Goal: Task Accomplishment & Management: Use online tool/utility

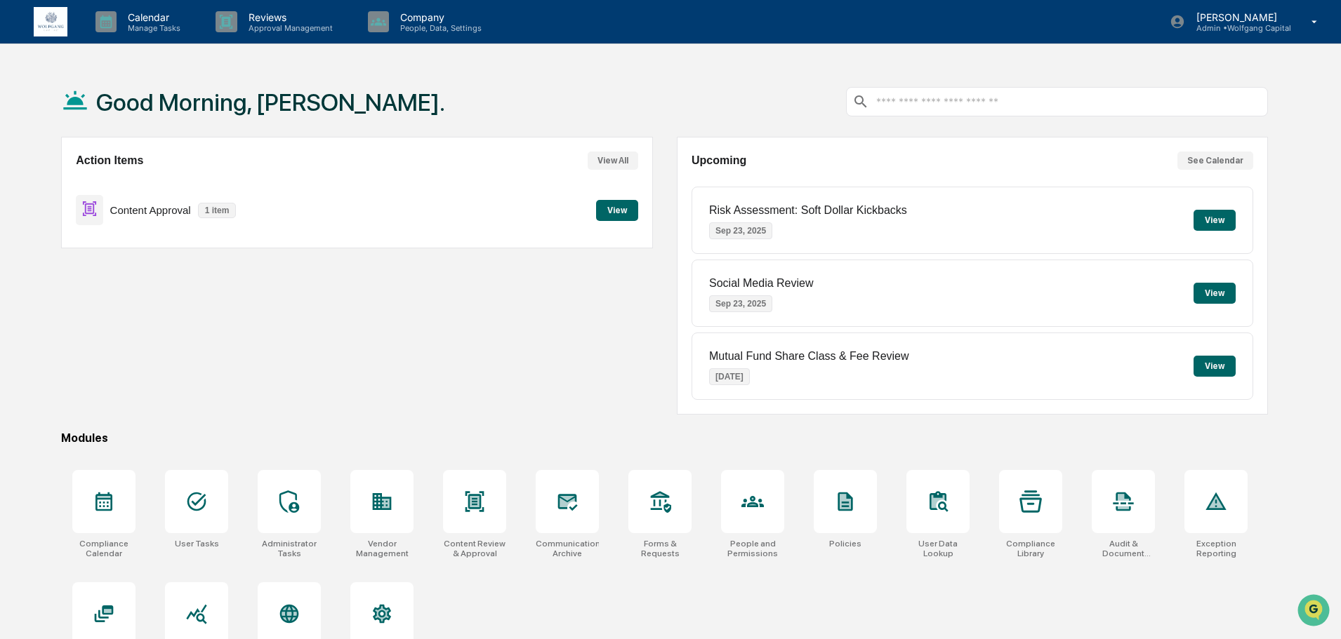
click at [610, 213] on button "View" at bounding box center [617, 210] width 42 height 21
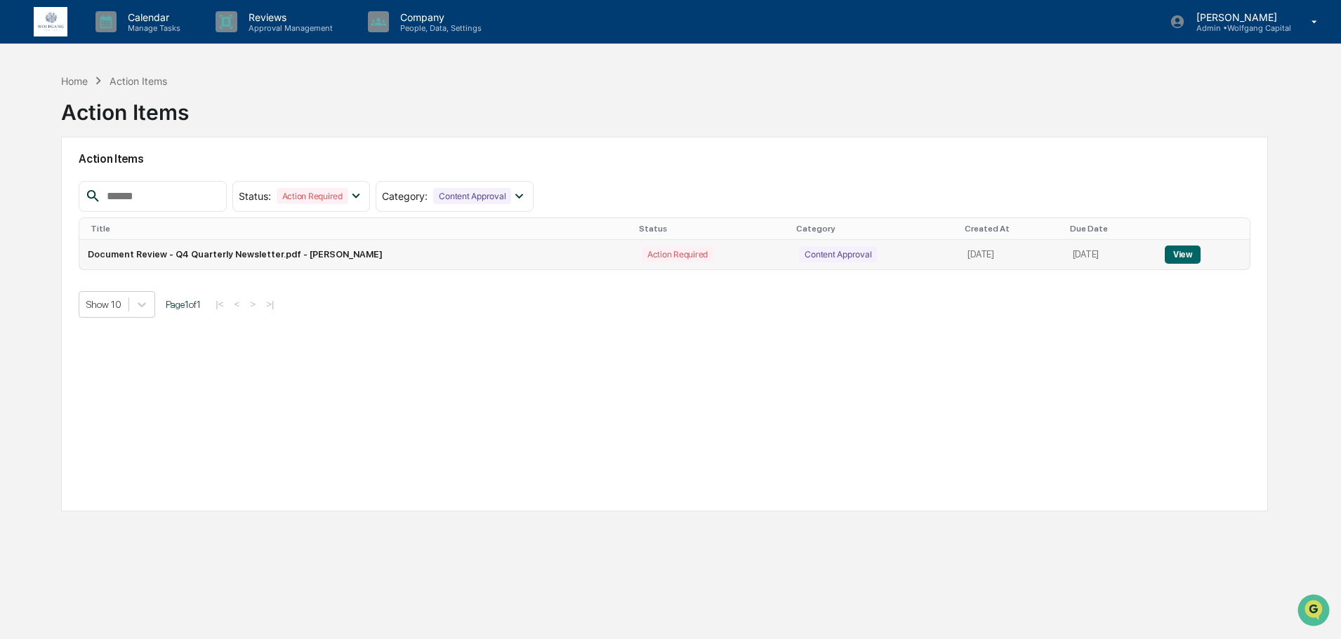
click at [1174, 254] on button "View" at bounding box center [1182, 255] width 36 height 18
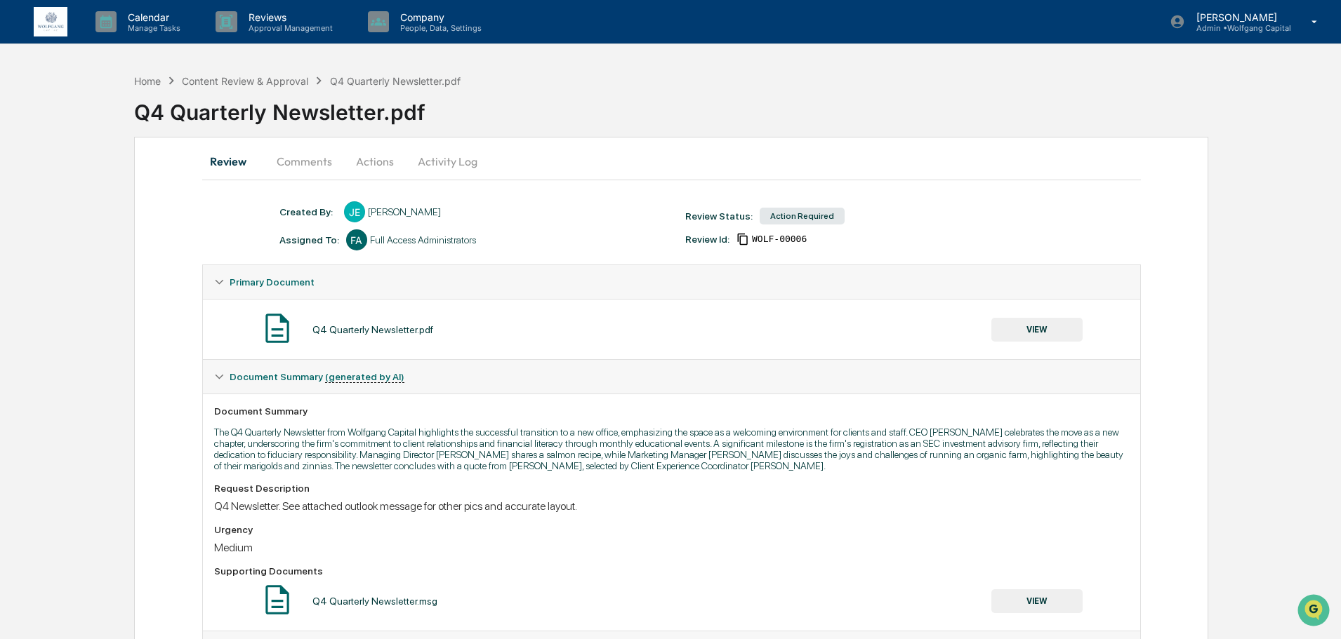
click at [365, 161] on button "Actions" at bounding box center [374, 162] width 63 height 34
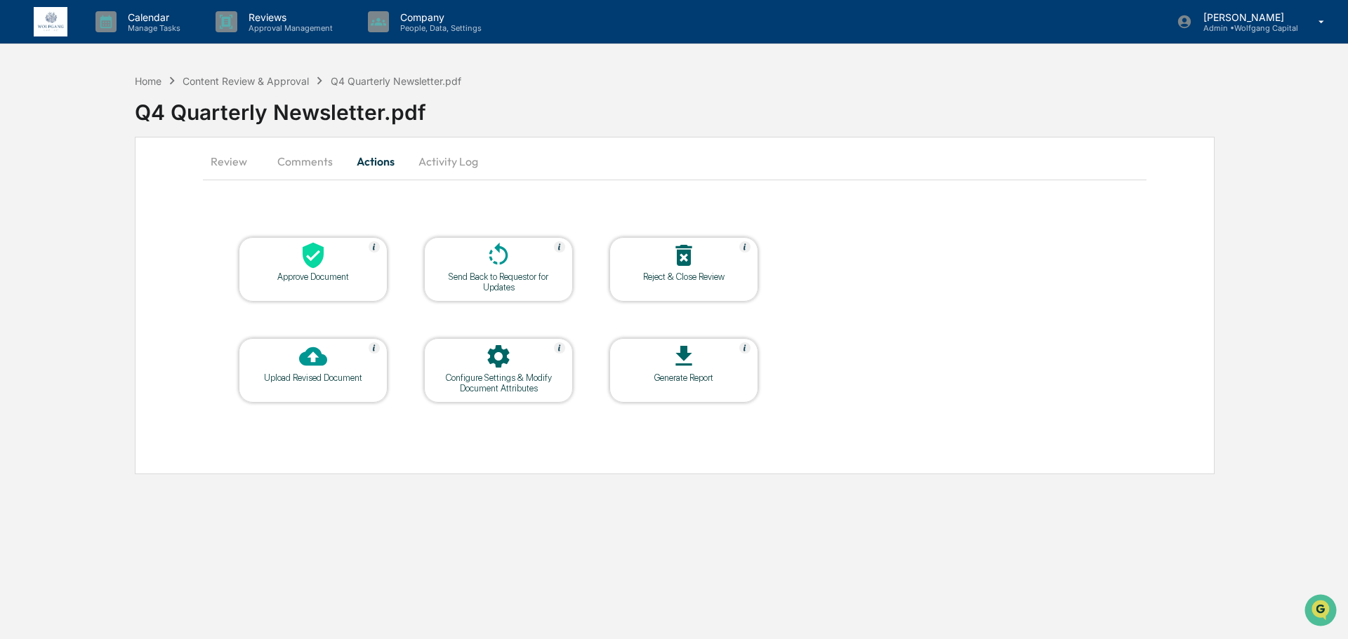
click at [503, 269] on icon at bounding box center [498, 255] width 28 height 28
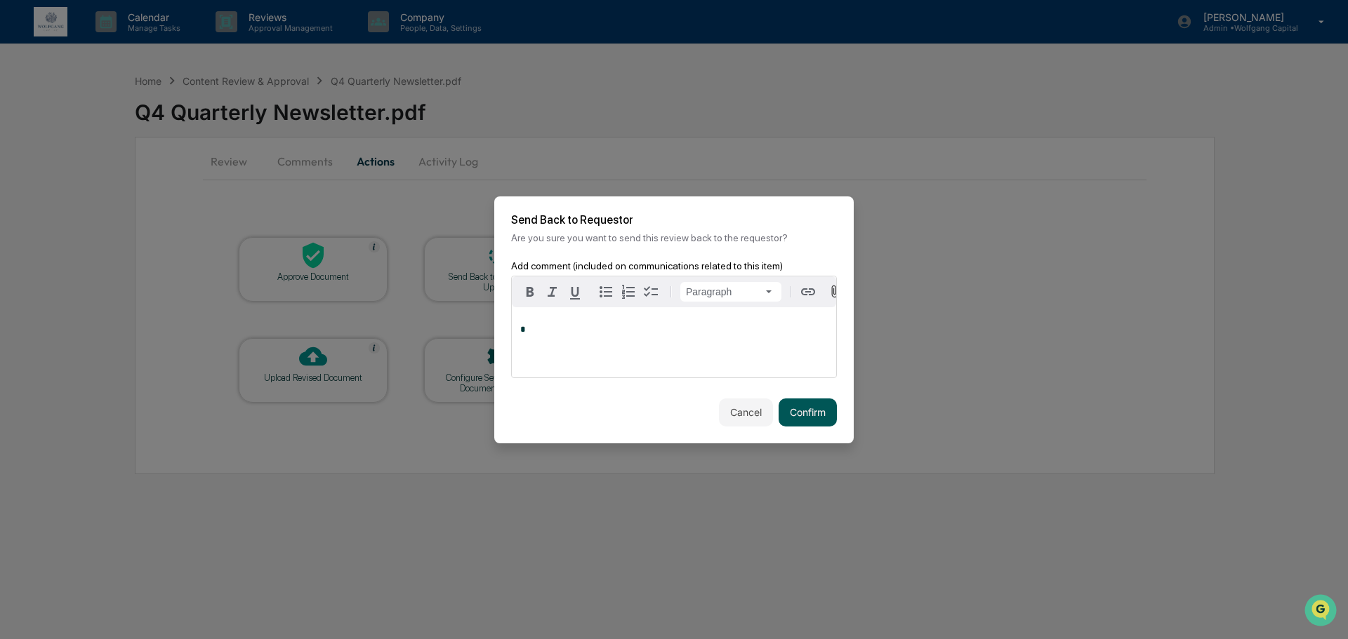
click at [798, 419] on button "Confirm" at bounding box center [807, 413] width 58 height 28
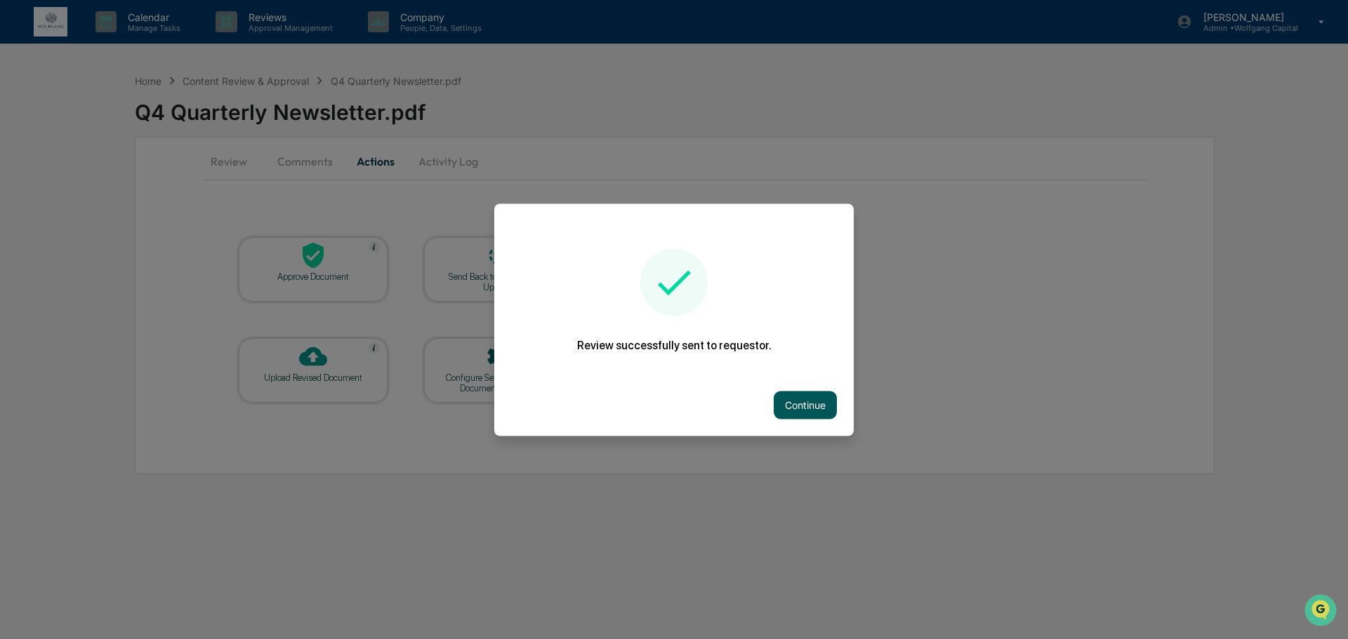
click at [812, 410] on button "Continue" at bounding box center [804, 405] width 63 height 28
